Goal: Information Seeking & Learning: Learn about a topic

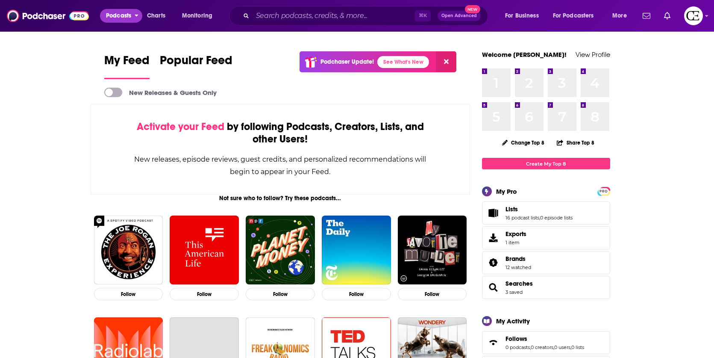
click at [124, 15] on span "Podcasts" at bounding box center [118, 16] width 25 height 12
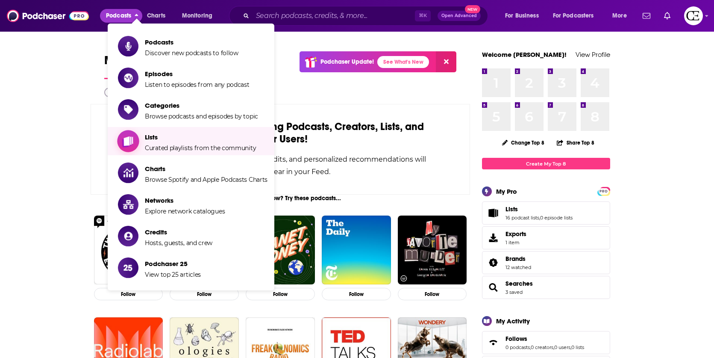
click at [194, 144] on span "Curated playlists from the community" at bounding box center [200, 148] width 111 height 8
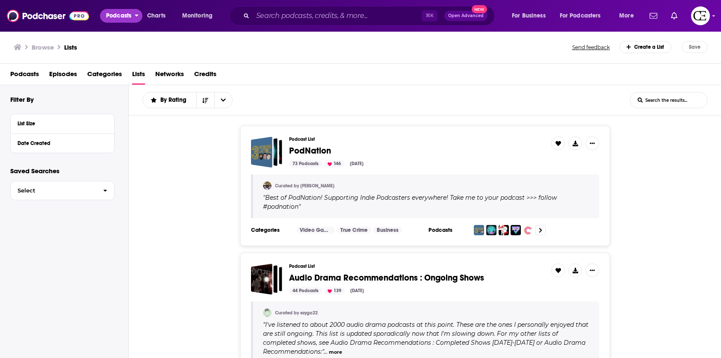
click at [114, 16] on span "Podcasts" at bounding box center [118, 16] width 25 height 12
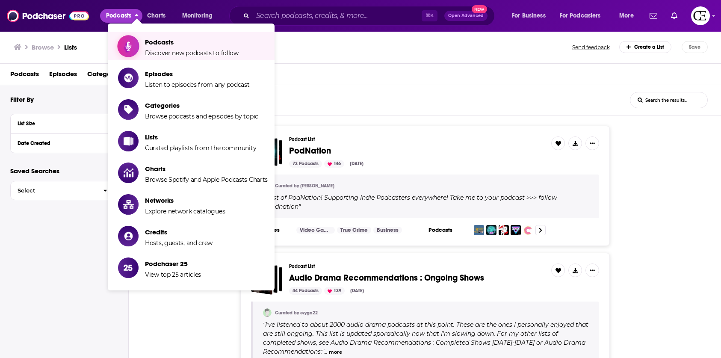
click at [171, 49] on span "Discover new podcasts to follow" at bounding box center [192, 53] width 94 height 8
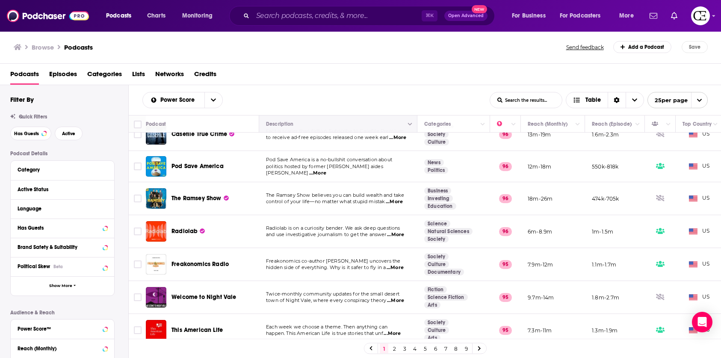
scroll to position [606, 0]
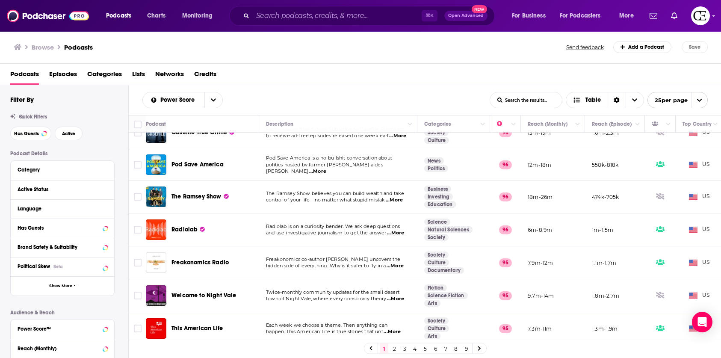
click at [394, 351] on link "2" at bounding box center [394, 348] width 9 height 10
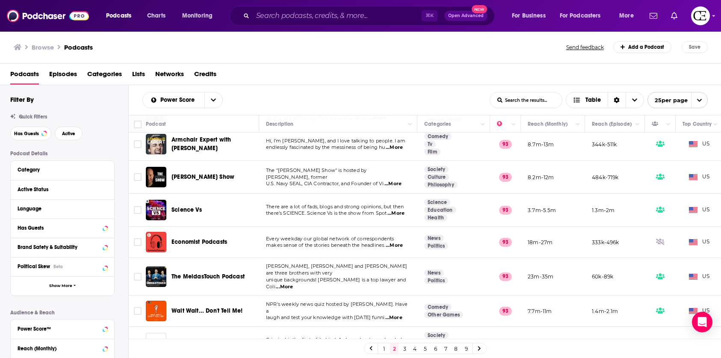
scroll to position [611, 0]
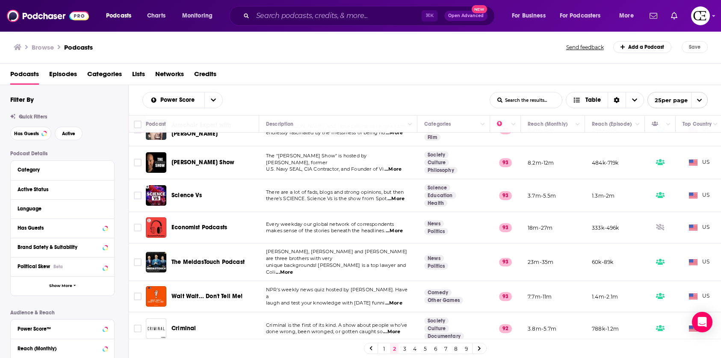
click at [469, 352] on link "9" at bounding box center [466, 348] width 9 height 10
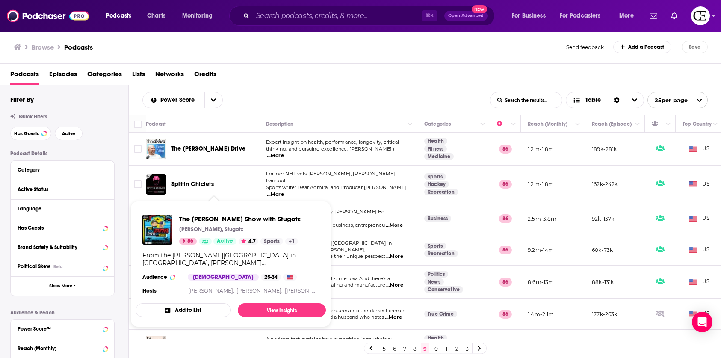
click at [340, 184] on span "Sports writer Rear Admiral and Producer [PERSON_NAME]" at bounding box center [336, 187] width 140 height 6
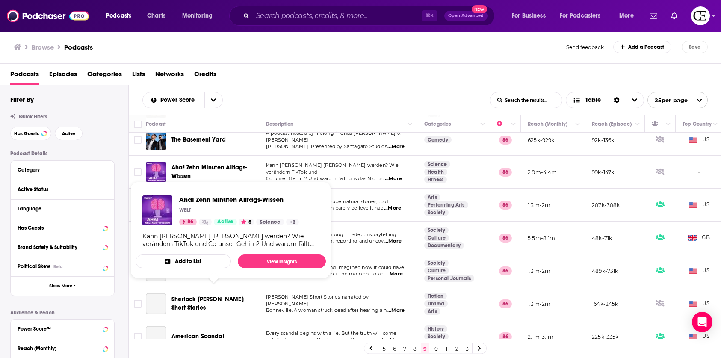
scroll to position [373, 0]
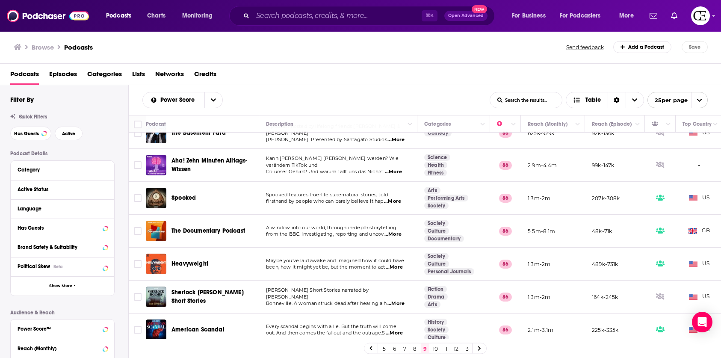
click at [326, 300] on span "Bonneville. A woman struck dead after hearing a h" at bounding box center [326, 303] width 121 height 6
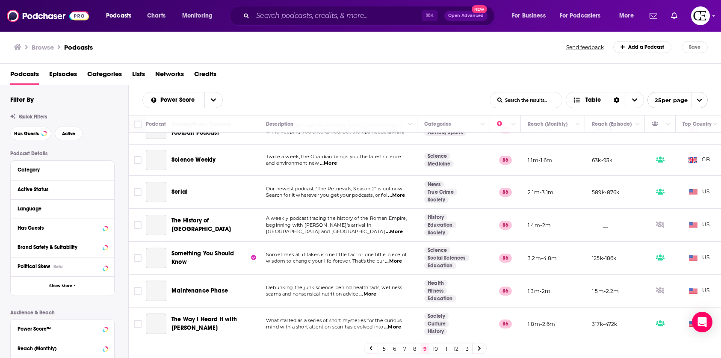
scroll to position [608, 0]
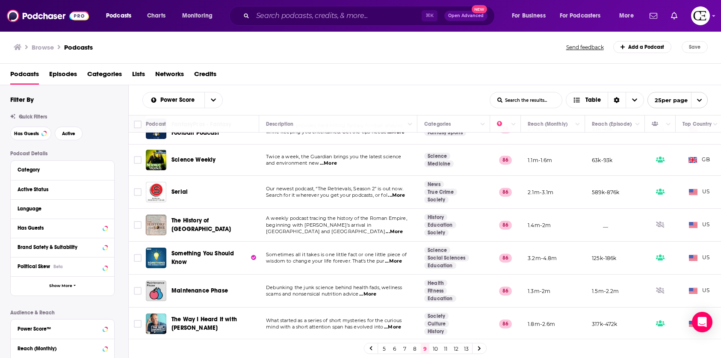
click at [431, 350] on link "10" at bounding box center [435, 348] width 9 height 10
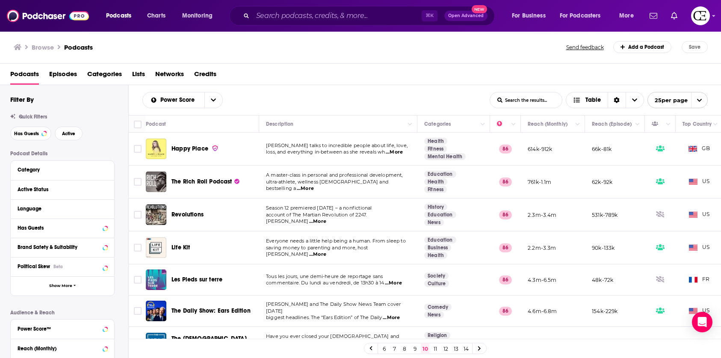
click at [479, 346] on icon at bounding box center [478, 348] width 3 height 5
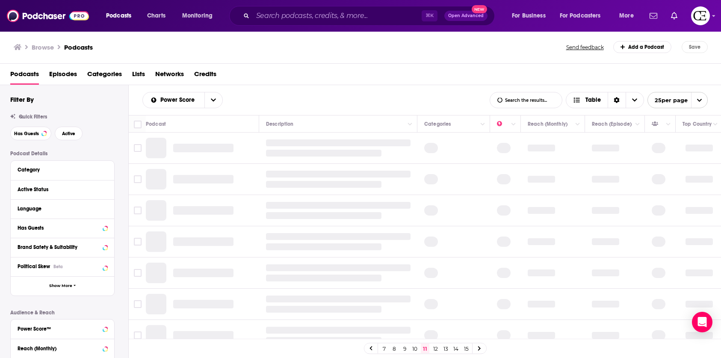
click at [463, 348] on link "15" at bounding box center [466, 348] width 9 height 10
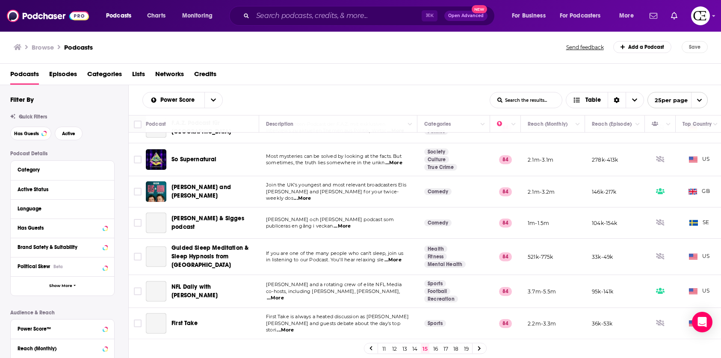
scroll to position [606, 0]
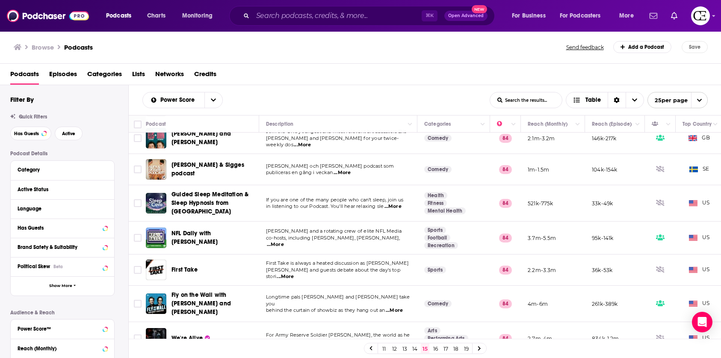
click at [103, 71] on span "Categories" at bounding box center [104, 76] width 35 height 18
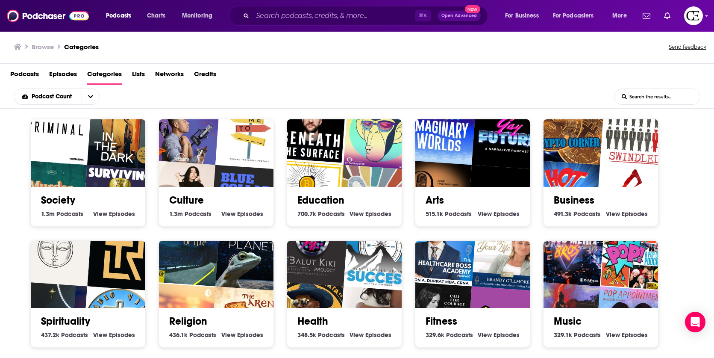
click at [52, 143] on img "Criminal" at bounding box center [56, 128] width 74 height 74
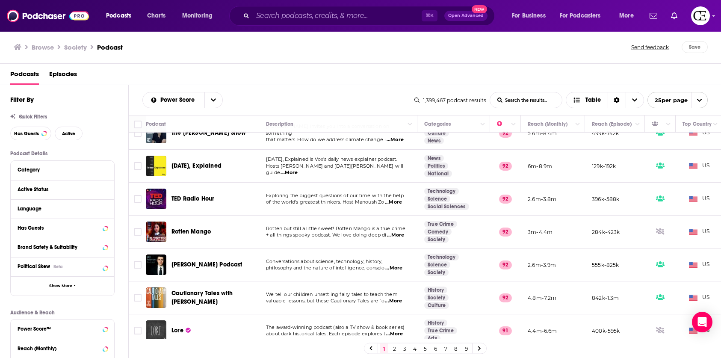
scroll to position [619, 0]
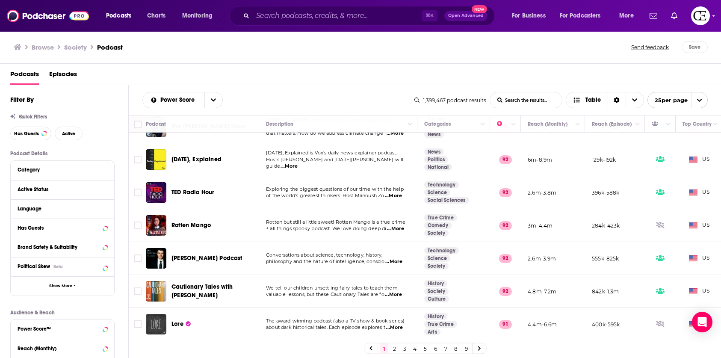
click at [395, 350] on link "2" at bounding box center [394, 348] width 9 height 10
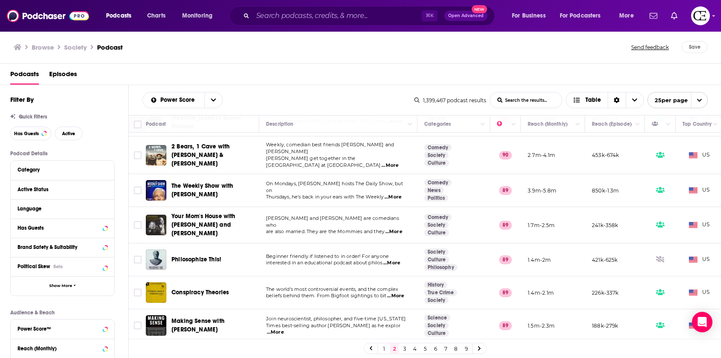
scroll to position [363, 0]
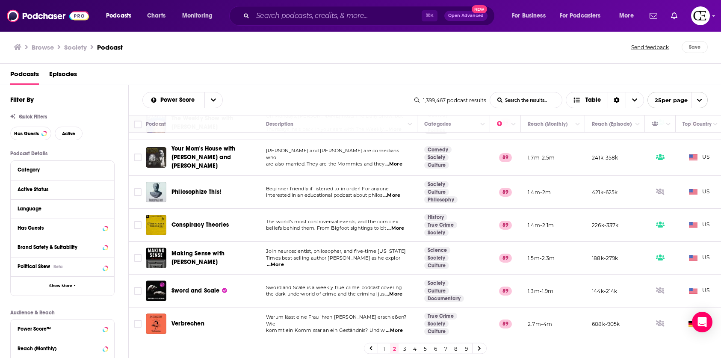
click at [427, 347] on link "5" at bounding box center [425, 348] width 9 height 10
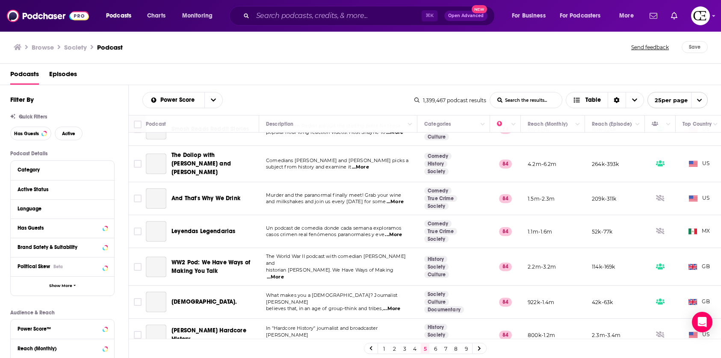
scroll to position [320, 0]
